Goal: Find specific page/section

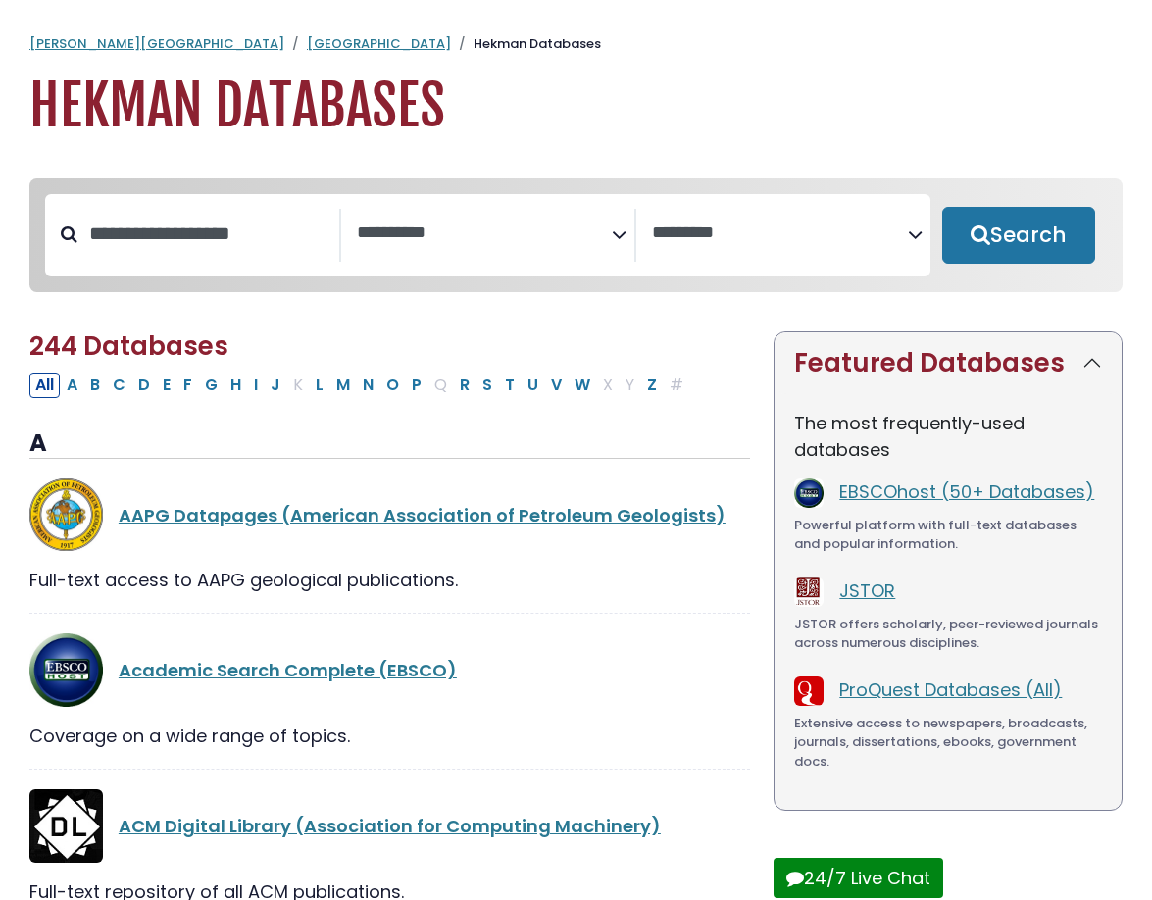
select select "Database Subject Filter"
select select "Database Vendors Filter"
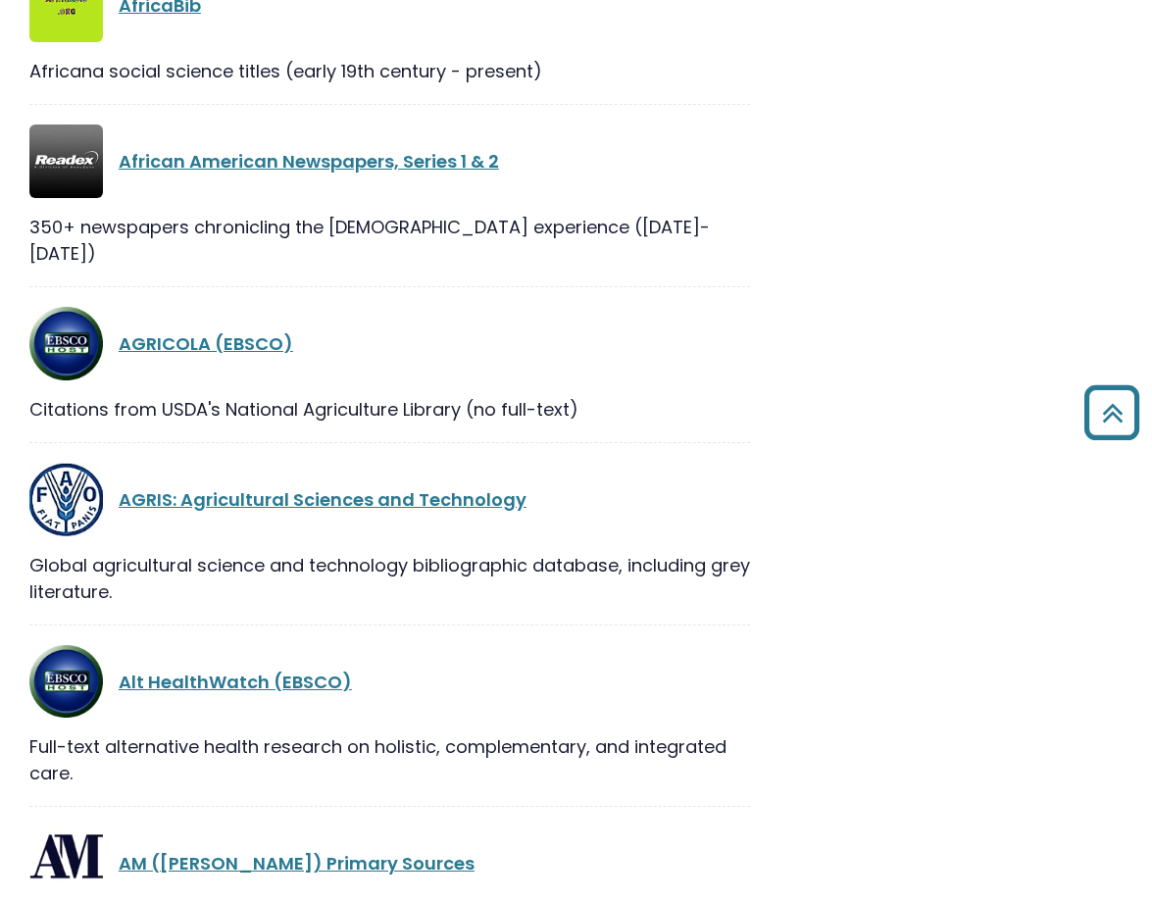
scroll to position [1275, 0]
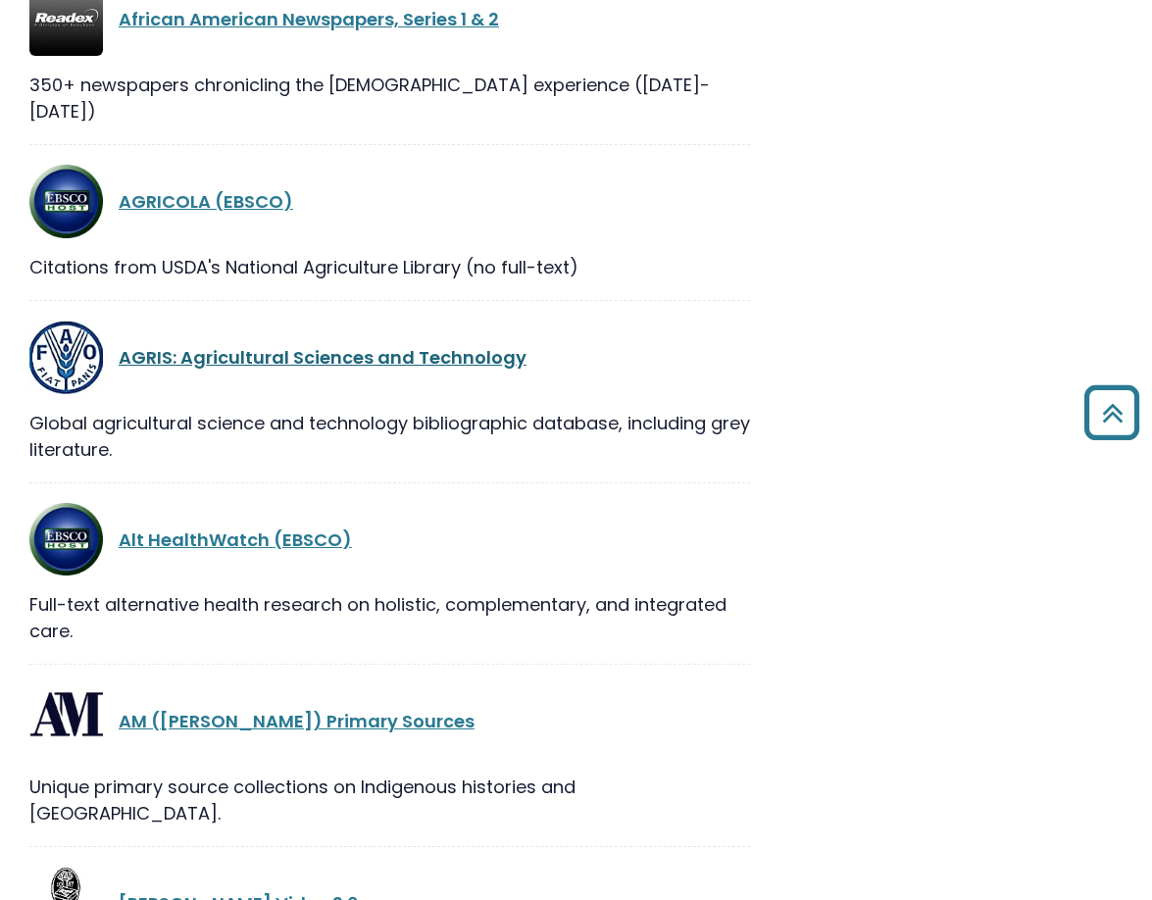
click at [362, 345] on link "AGRIS: Agricultural Sciences and Technology" at bounding box center [323, 357] width 408 height 25
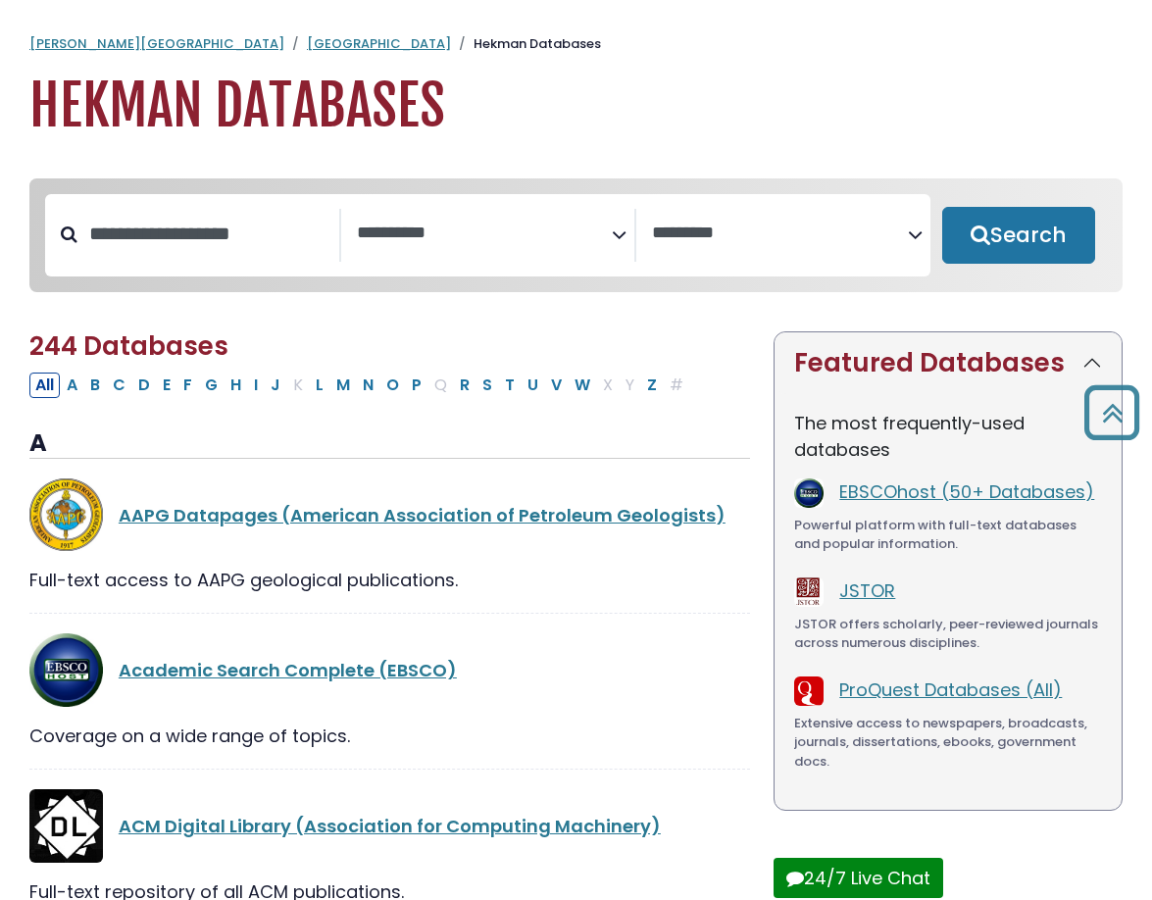
select select "Database Subject Filter"
select select "Database Vendors Filter"
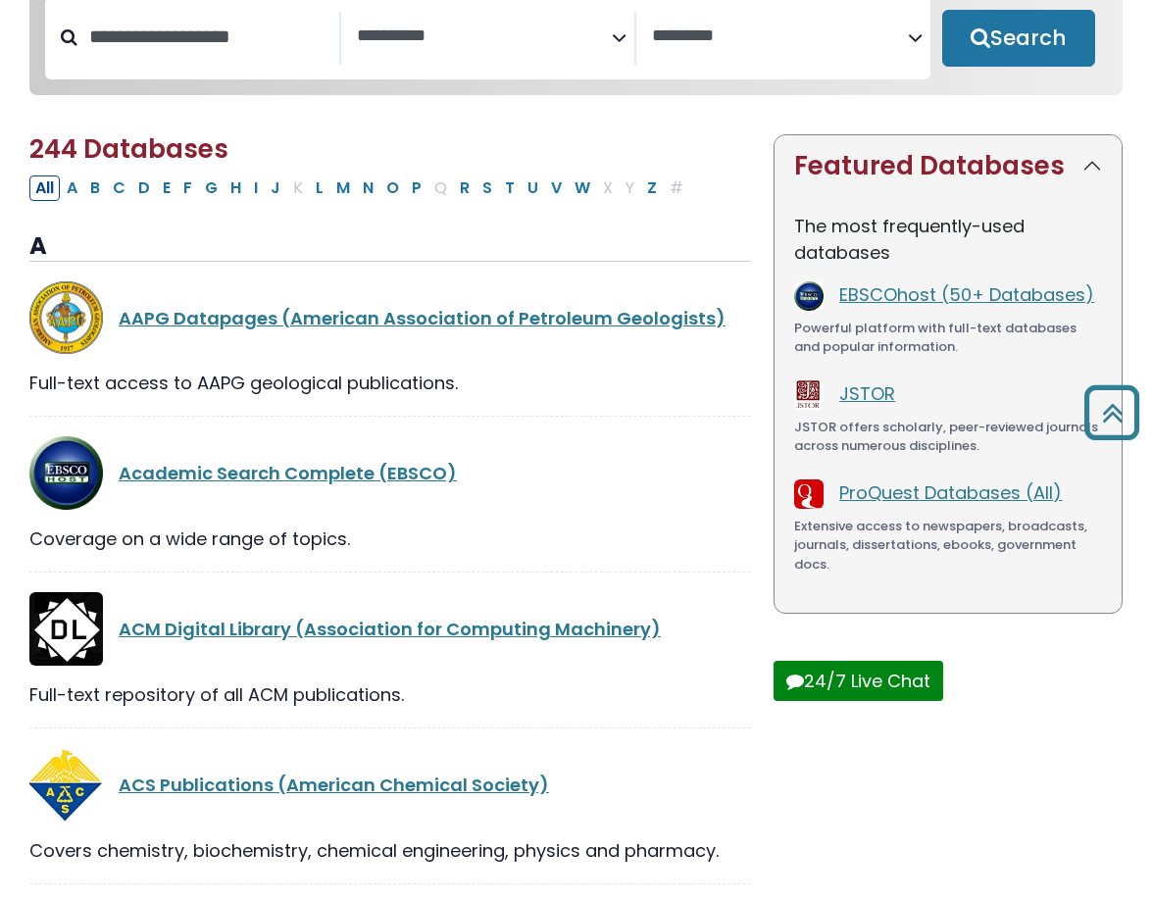
scroll to position [196, 0]
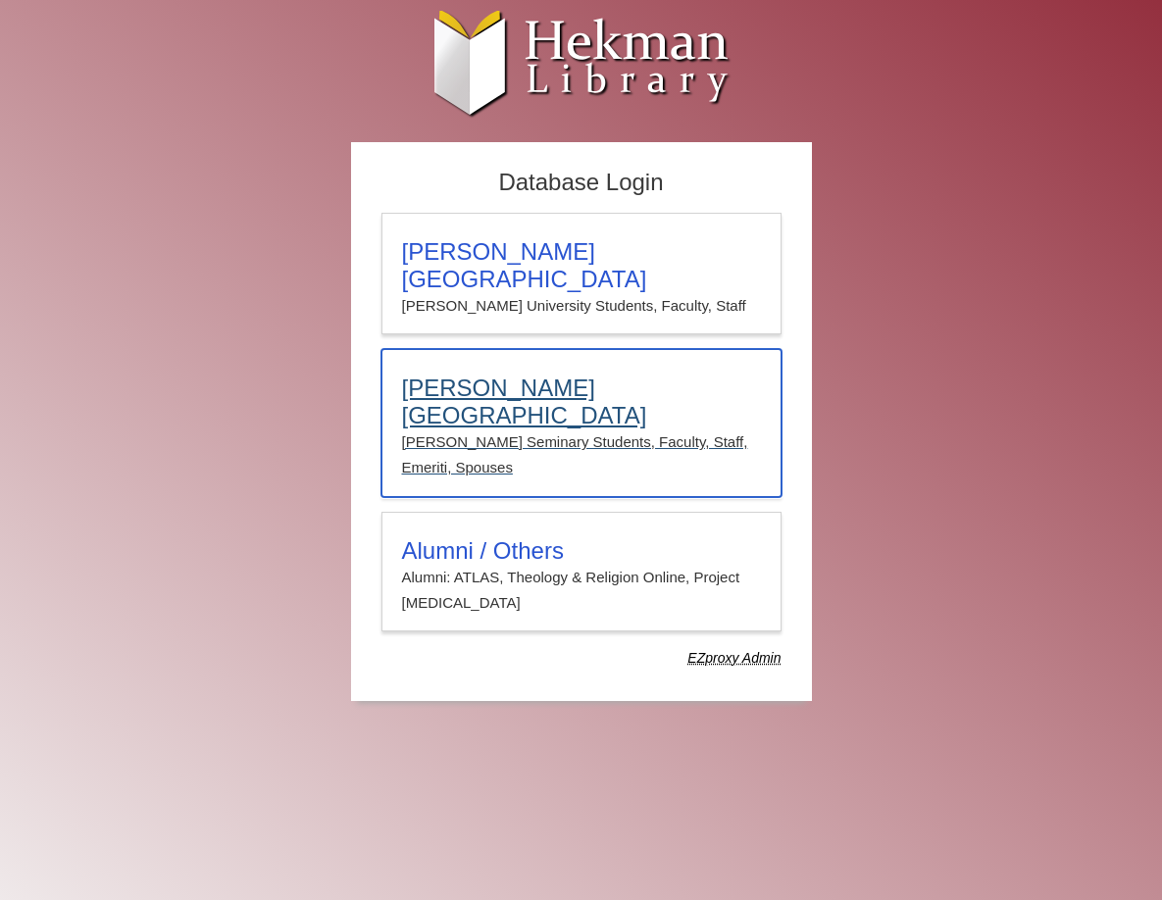
click at [408, 429] on p "Calvin Seminary Students, Faculty, Staff, Emeriti, Spouses" at bounding box center [581, 455] width 359 height 52
